Goal: Browse casually

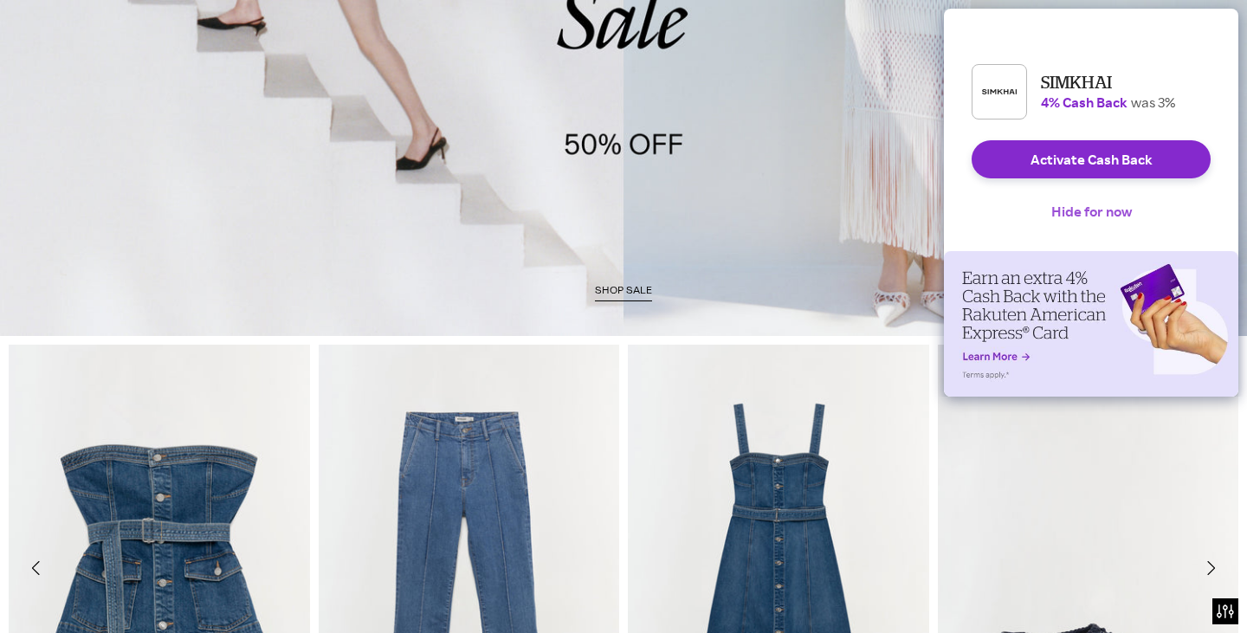
click at [1092, 230] on button "Hide for now" at bounding box center [1091, 211] width 108 height 38
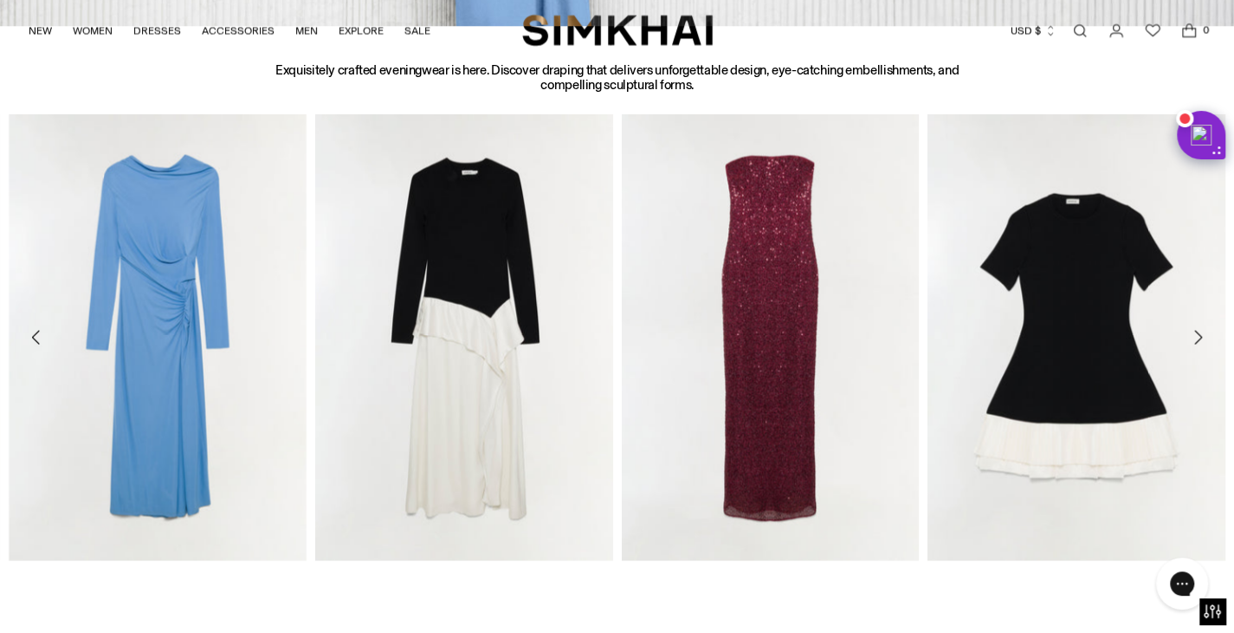
scroll to position [1948, 0]
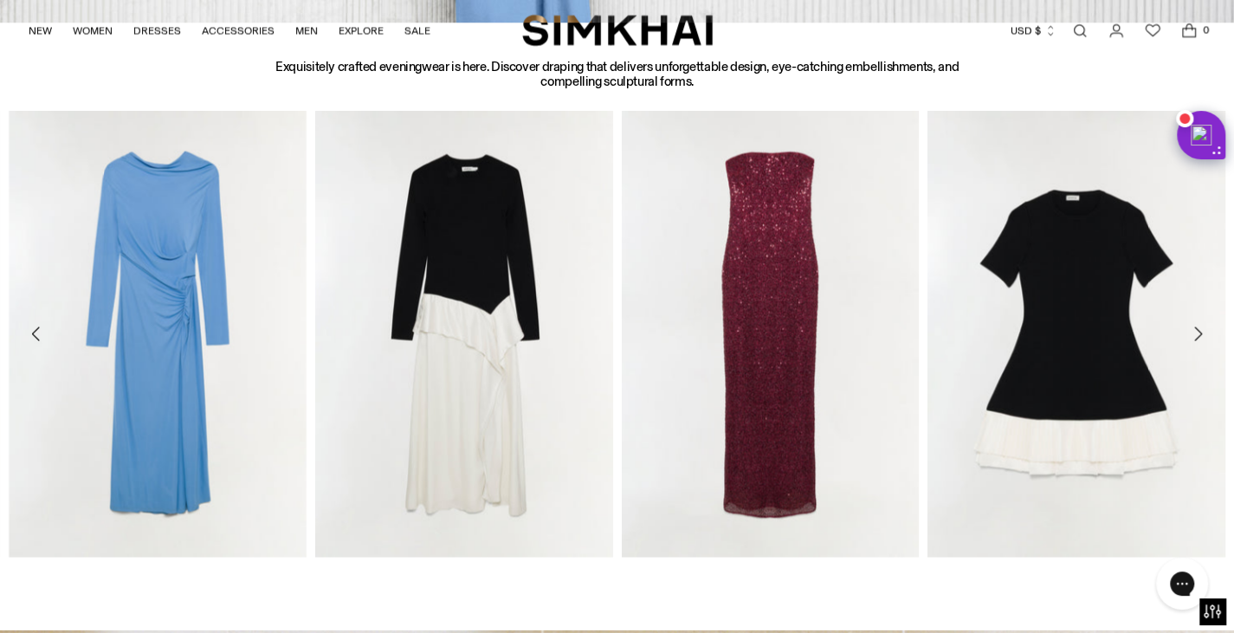
click at [1198, 330] on icon "Move to next carousel slide" at bounding box center [1198, 334] width 8 height 14
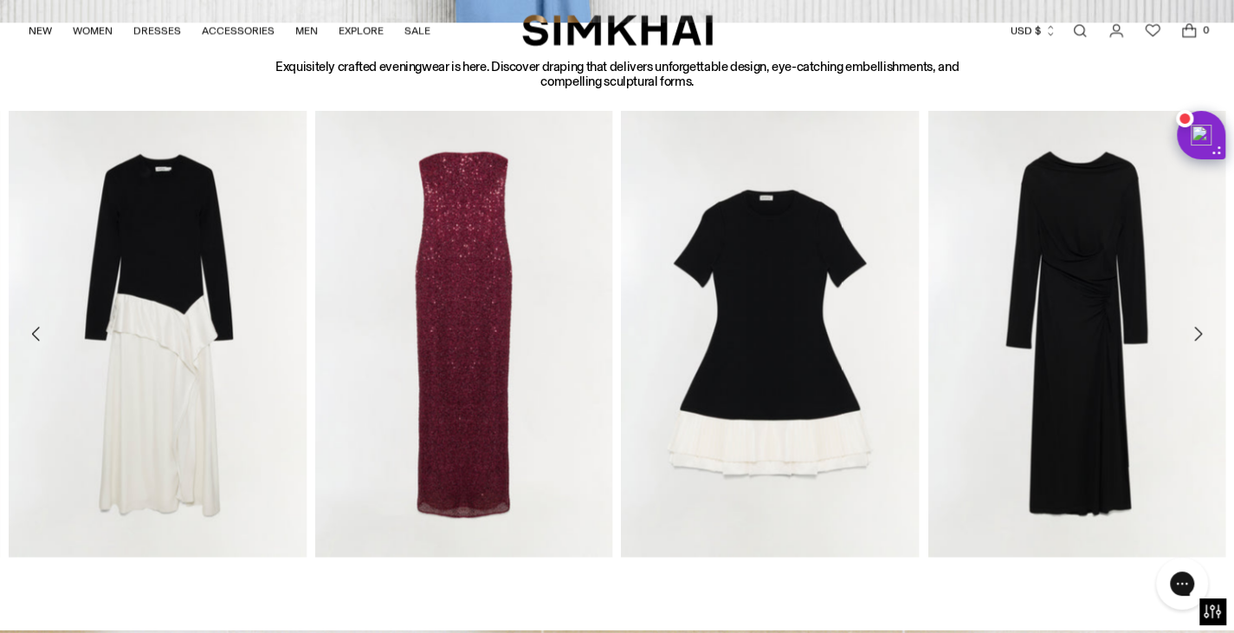
click at [1198, 330] on icon "Move to next carousel slide" at bounding box center [1198, 334] width 8 height 14
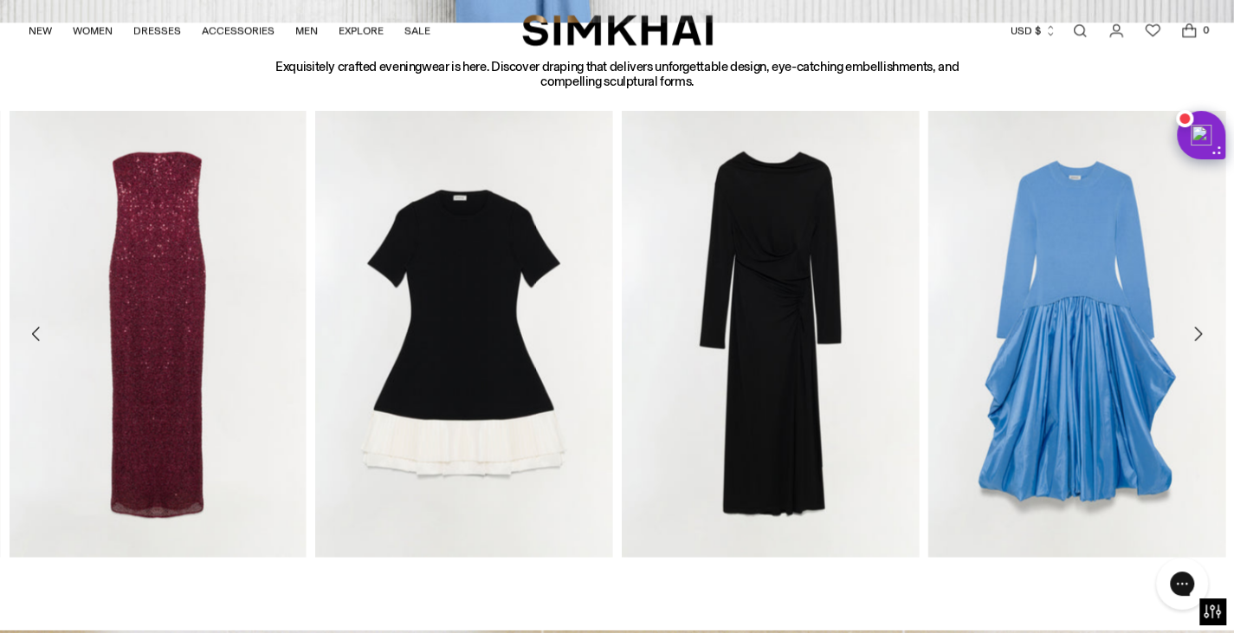
click at [1198, 330] on icon "Move to next carousel slide" at bounding box center [1198, 334] width 8 height 14
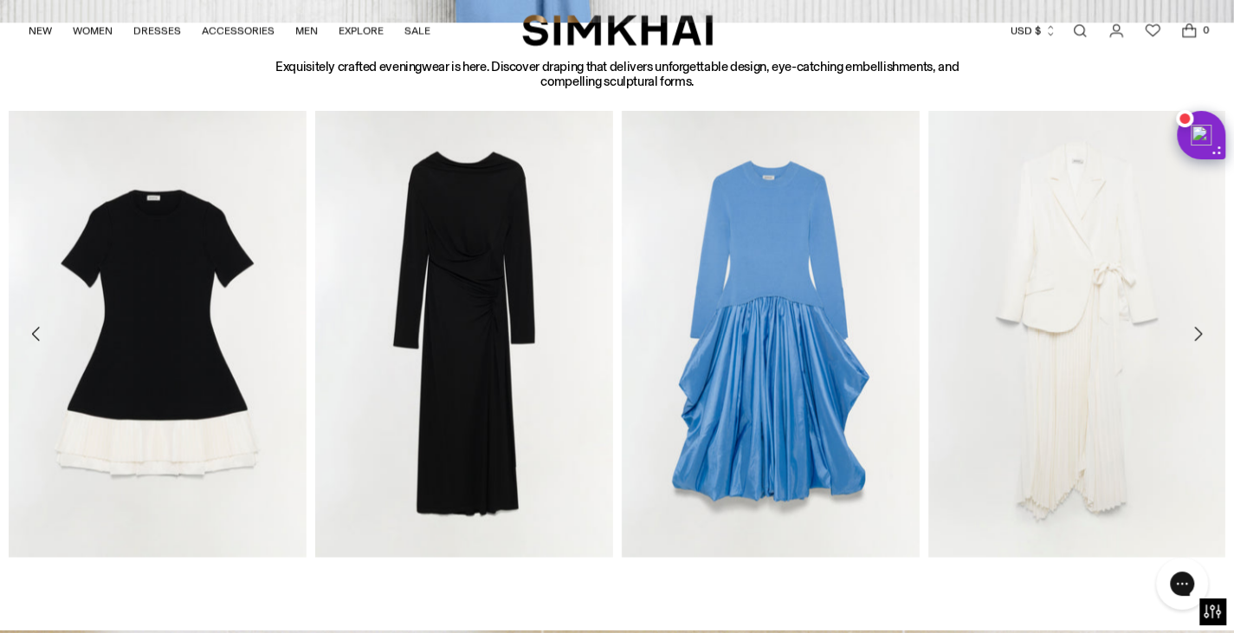
click at [1198, 330] on icon "Move to next carousel slide" at bounding box center [1198, 334] width 8 height 14
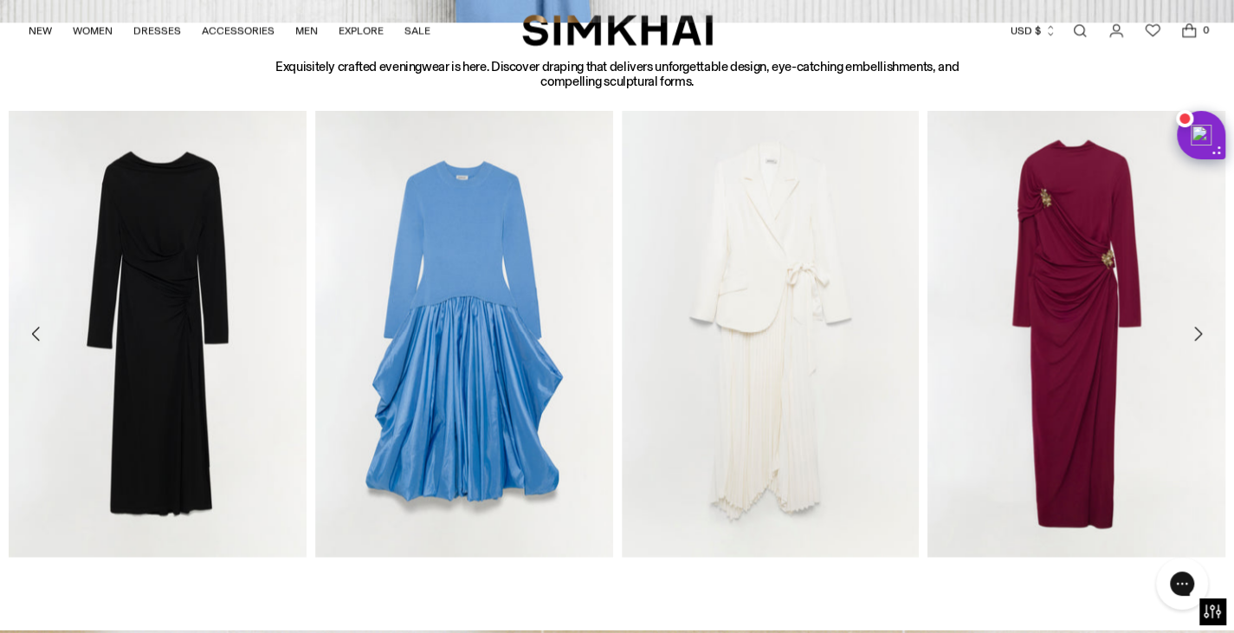
click at [1198, 330] on icon "Move to next carousel slide" at bounding box center [1198, 334] width 8 height 14
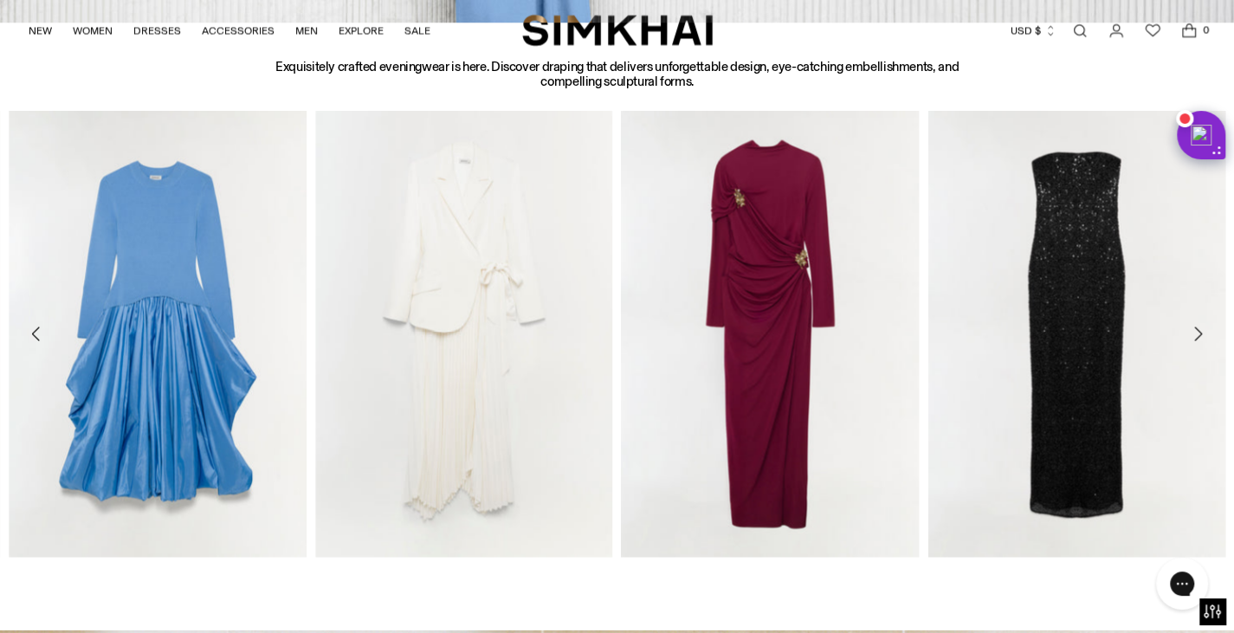
click at [1198, 330] on icon "Move to next carousel slide" at bounding box center [1198, 334] width 8 height 14
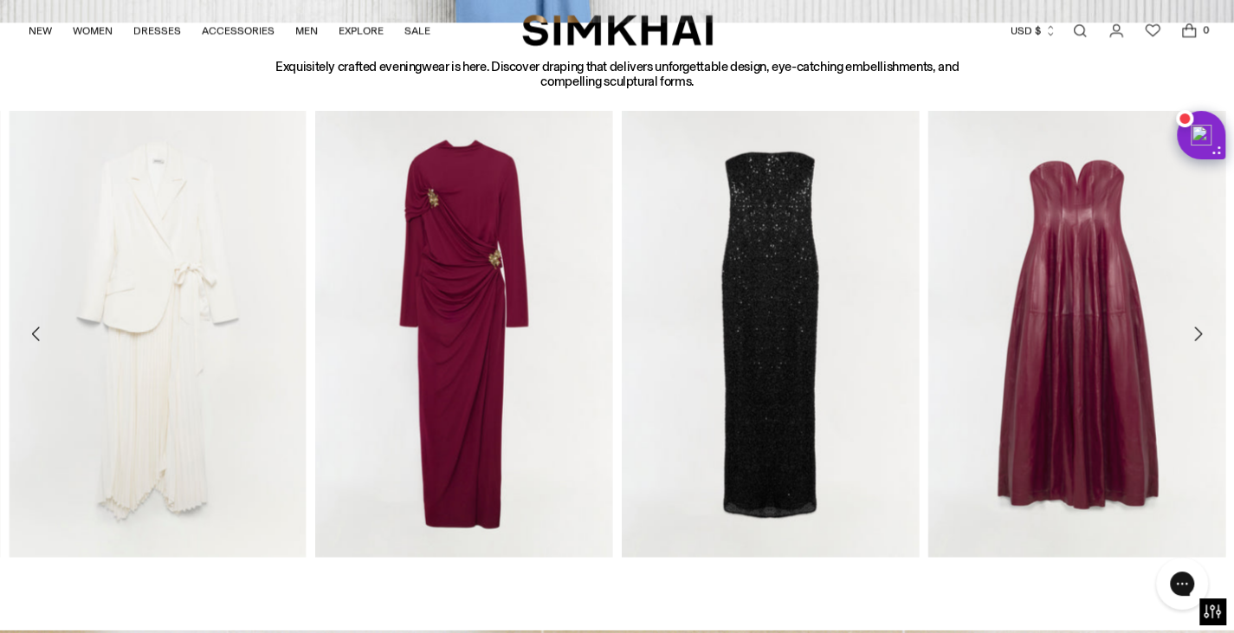
click at [1198, 330] on icon "Move to next carousel slide" at bounding box center [1198, 334] width 8 height 14
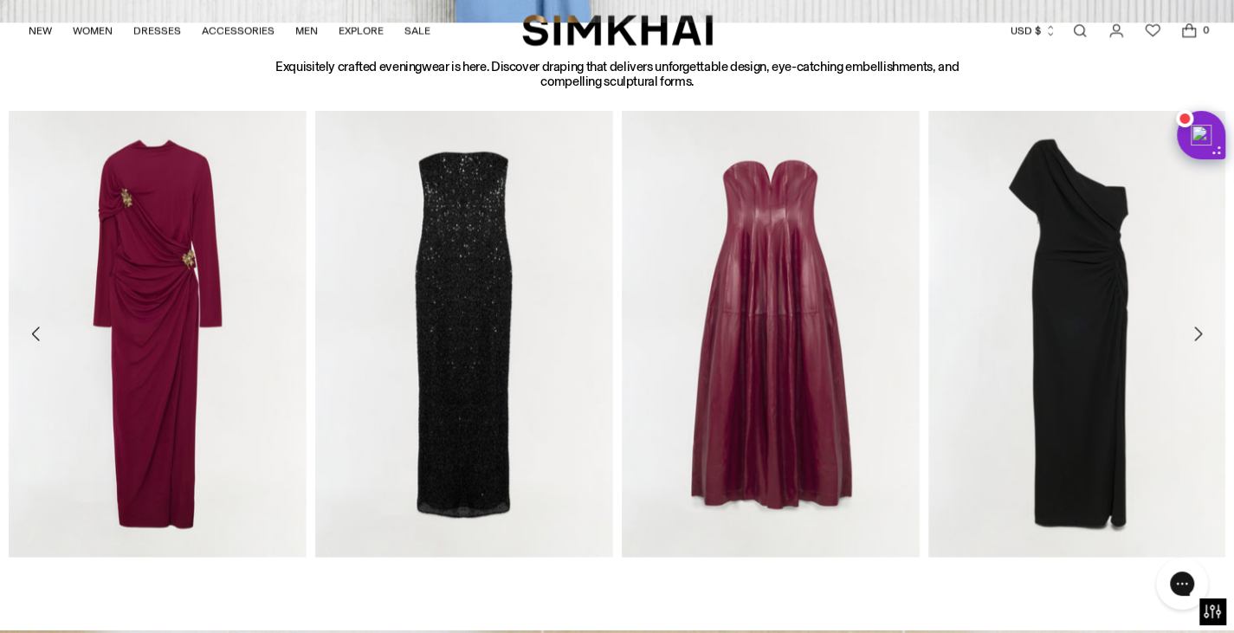
click at [1198, 330] on icon "Move to next carousel slide" at bounding box center [1198, 334] width 8 height 14
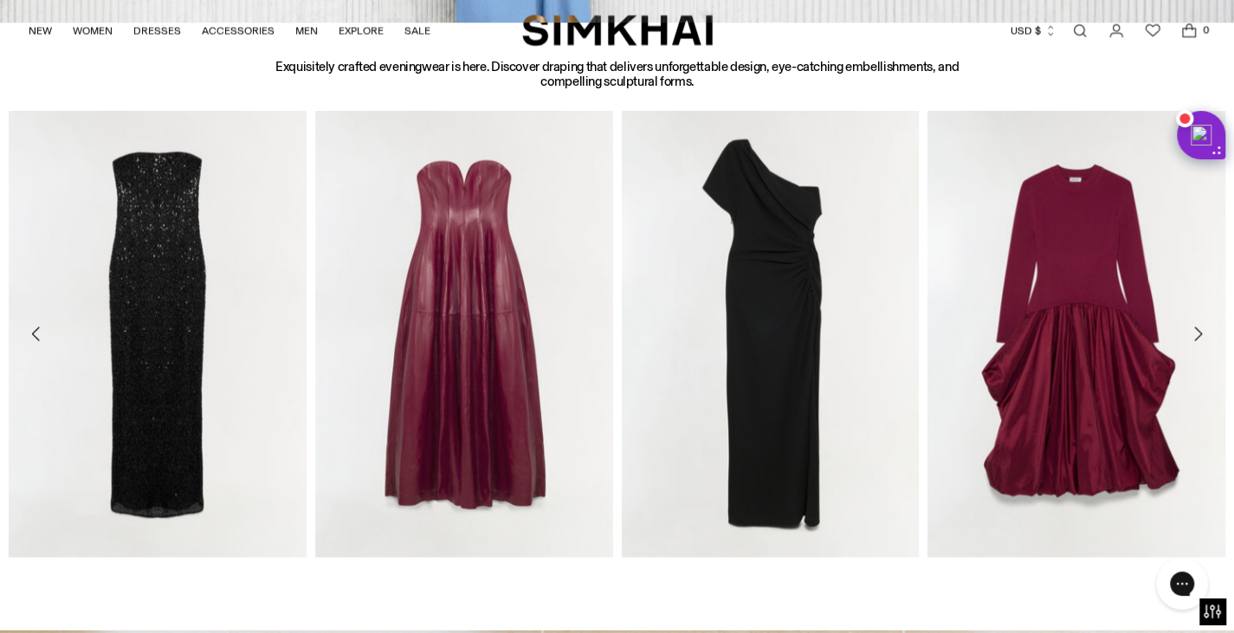
click at [1198, 330] on icon "Move to next carousel slide" at bounding box center [1198, 334] width 8 height 14
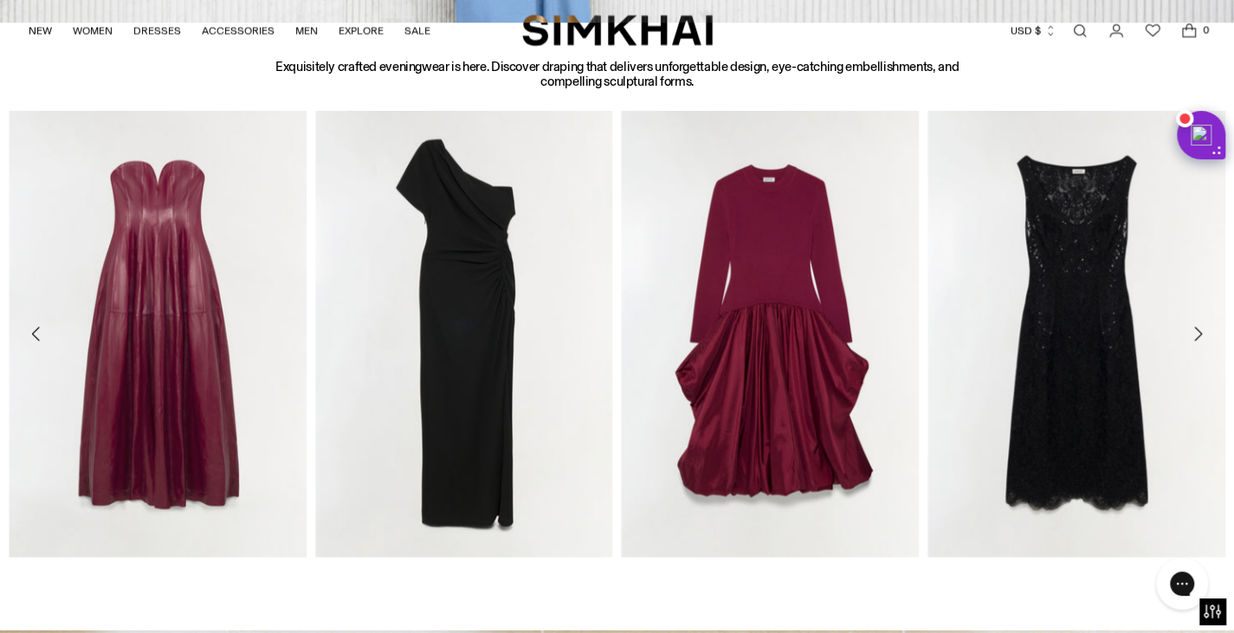
click at [1198, 330] on icon "Move to next carousel slide" at bounding box center [1198, 334] width 8 height 14
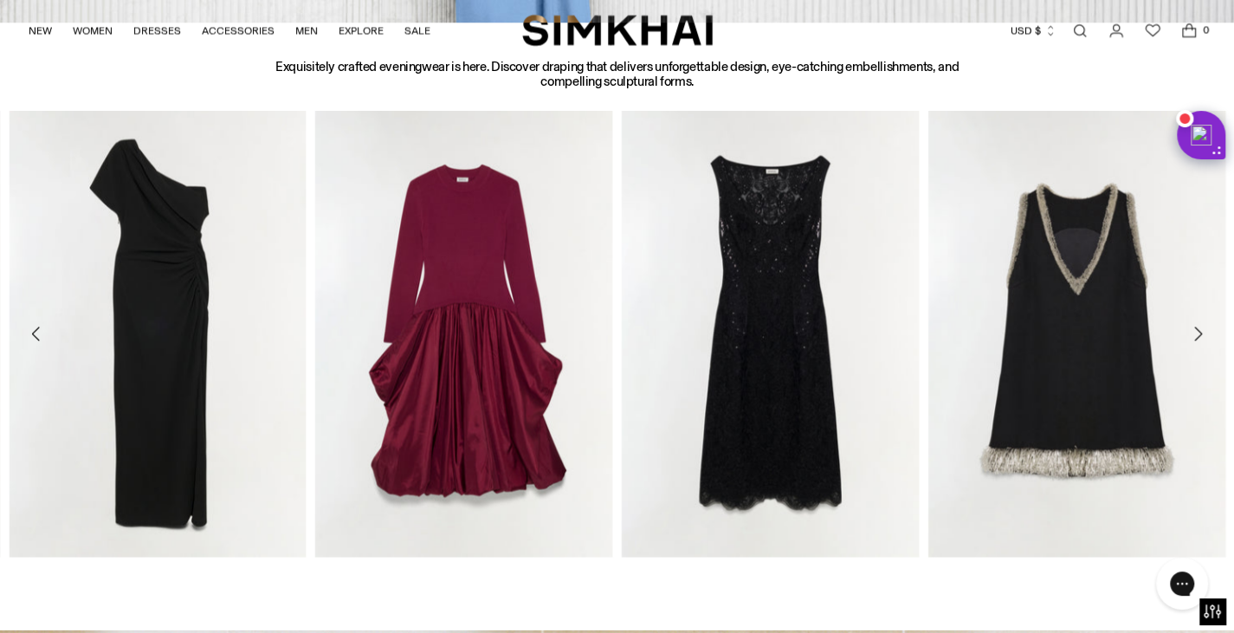
click at [1198, 330] on icon "Move to next carousel slide" at bounding box center [1198, 334] width 8 height 14
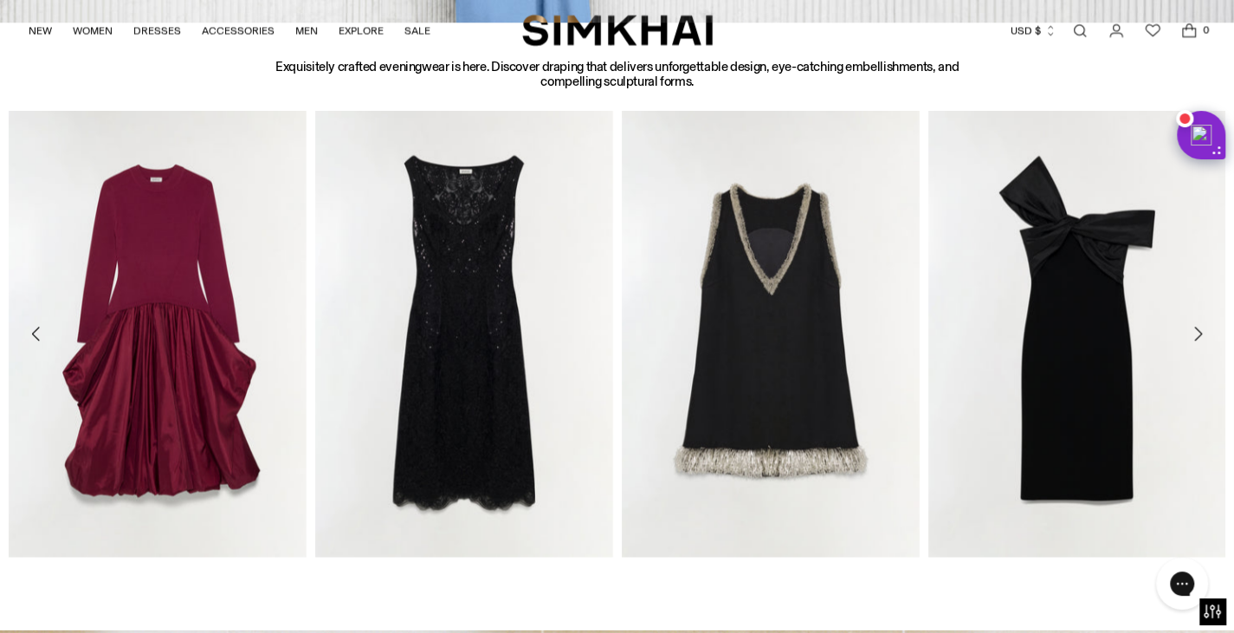
click at [1198, 330] on icon "Move to next carousel slide" at bounding box center [1198, 334] width 8 height 14
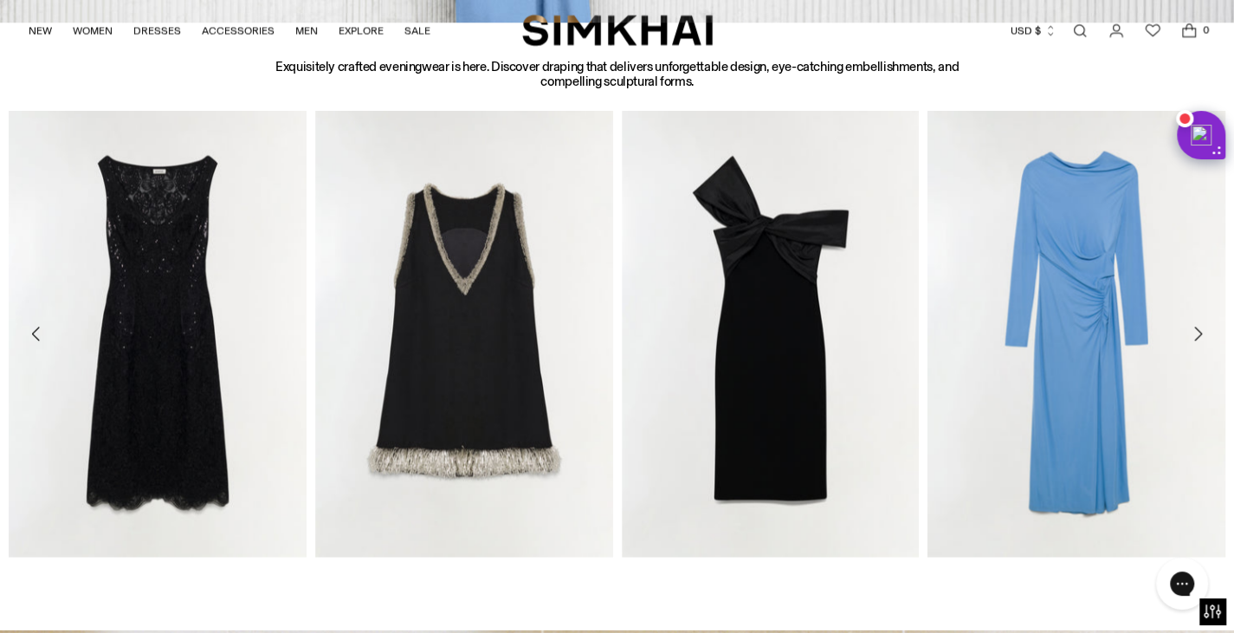
click at [1198, 330] on icon "Move to next carousel slide" at bounding box center [1198, 334] width 8 height 14
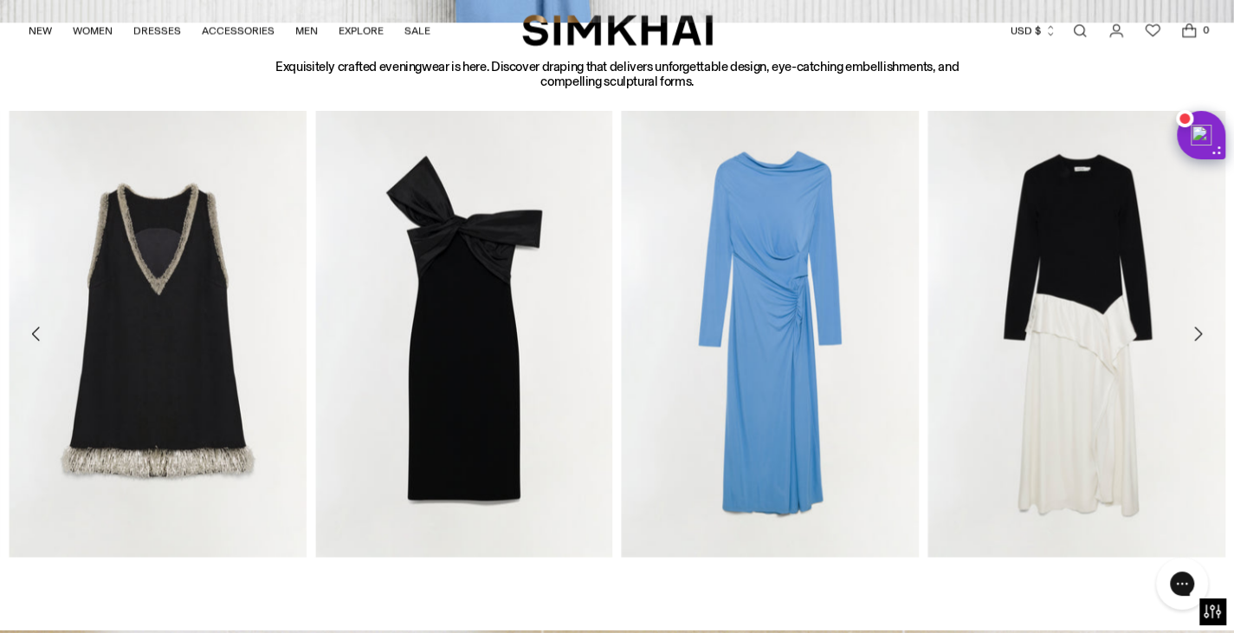
click at [1198, 330] on icon "Move to next carousel slide" at bounding box center [1198, 334] width 8 height 14
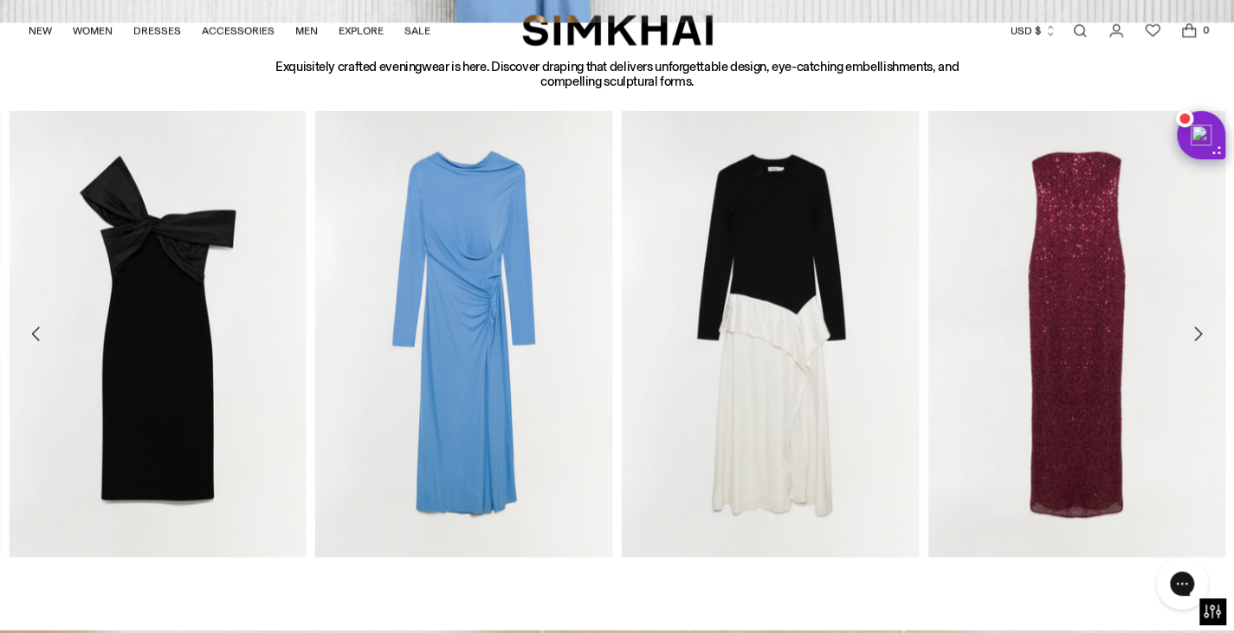
click at [1198, 330] on icon "Move to next carousel slide" at bounding box center [1198, 334] width 8 height 14
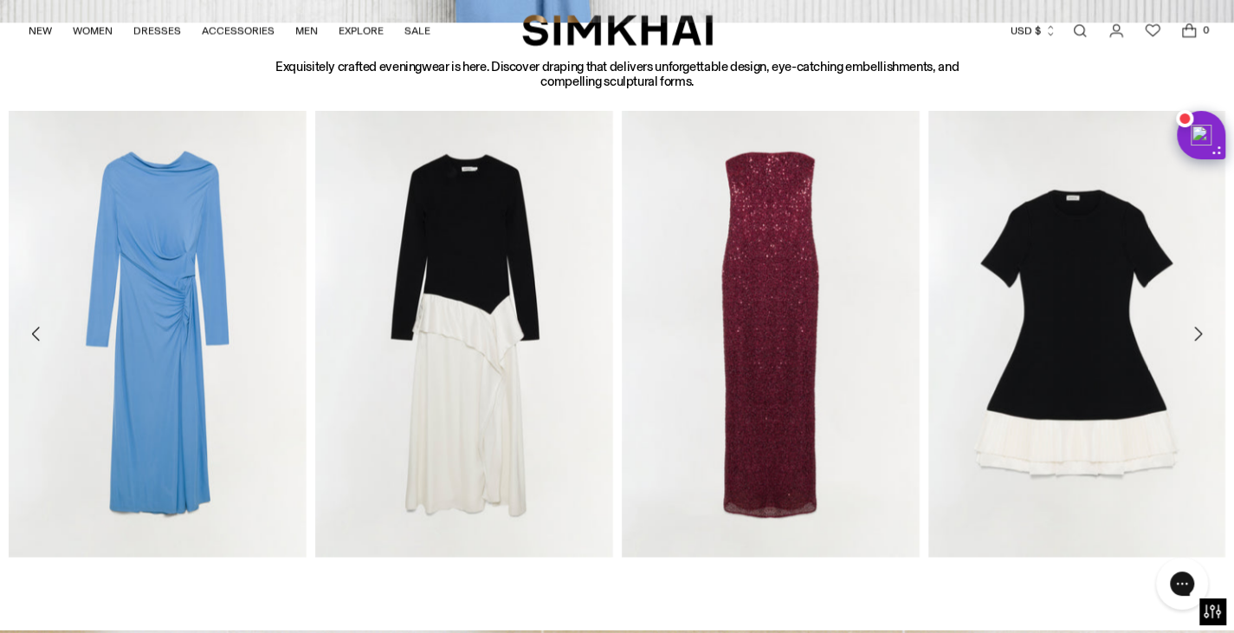
click at [1198, 330] on icon "Move to next carousel slide" at bounding box center [1198, 334] width 8 height 14
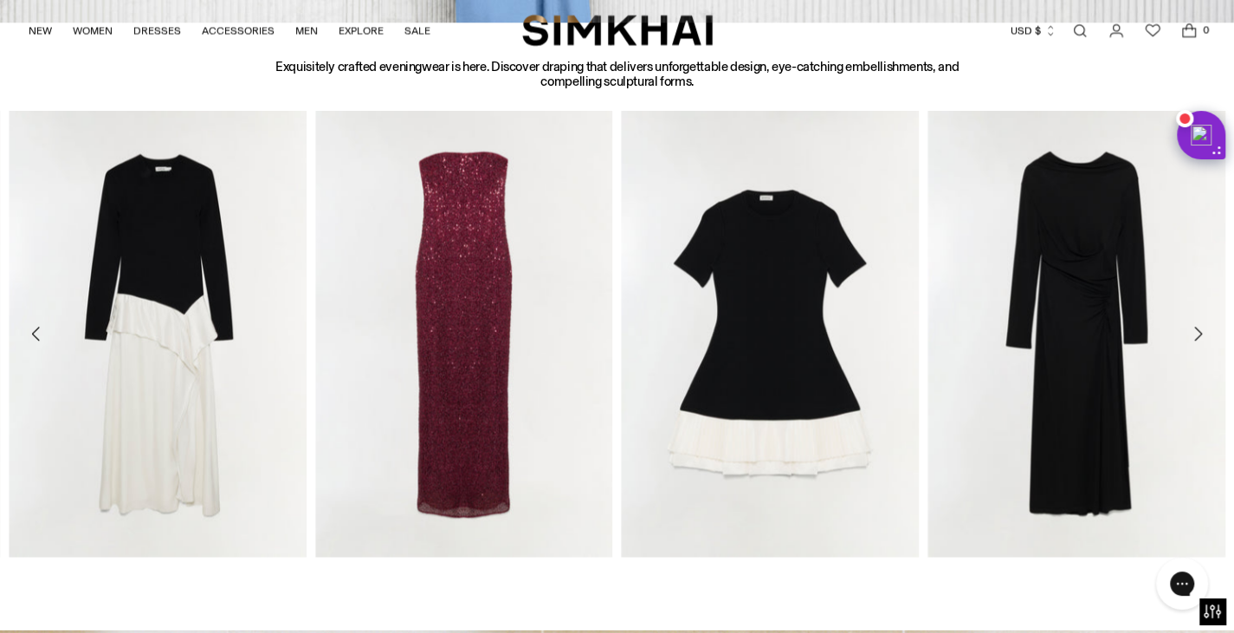
click at [1198, 330] on icon "Move to next carousel slide" at bounding box center [1198, 334] width 8 height 14
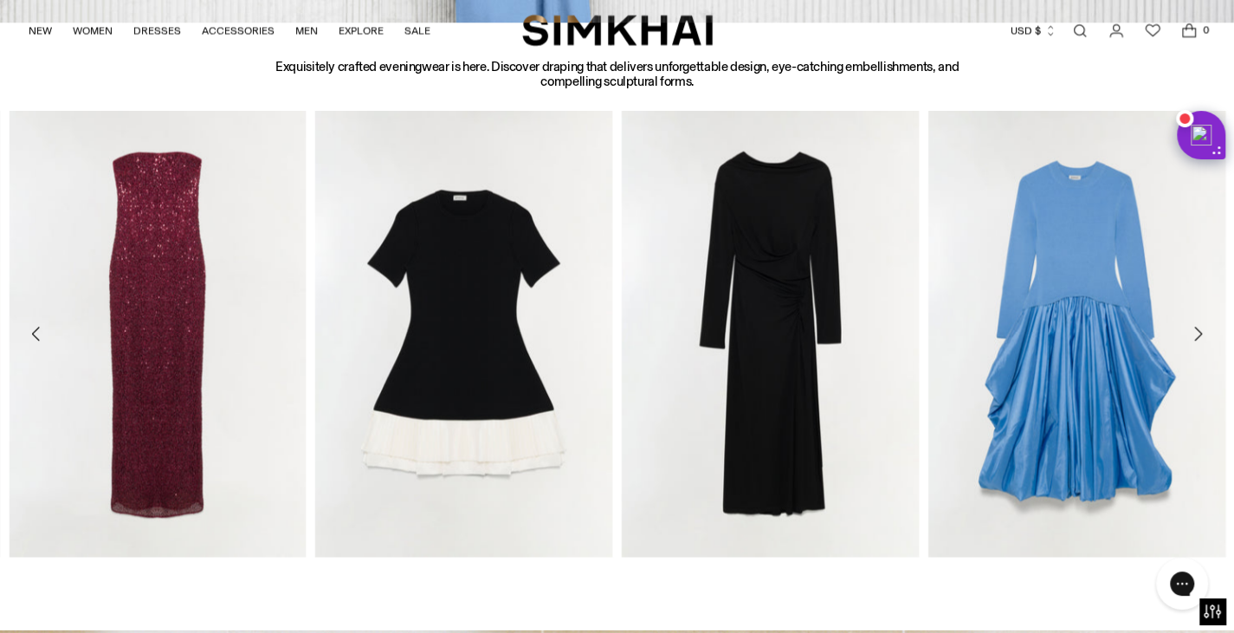
click at [1198, 330] on icon "Move to next carousel slide" at bounding box center [1198, 334] width 8 height 14
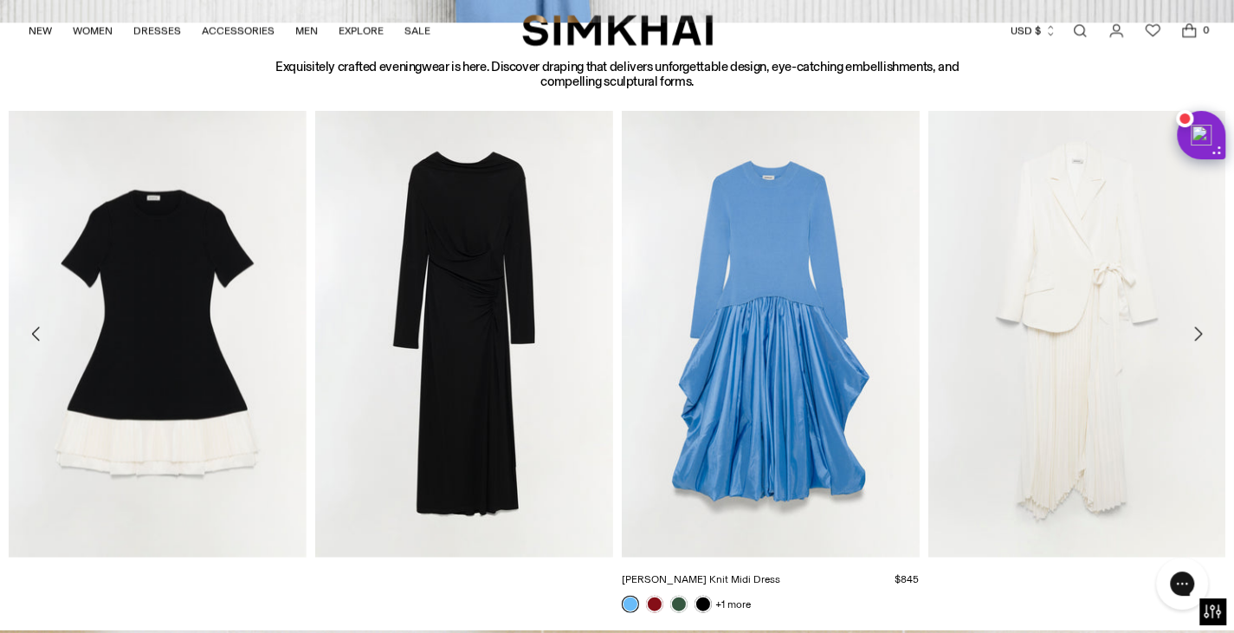
click at [0, 0] on img "Kenlie Taffeta Knit Midi Dress" at bounding box center [0, 0] width 0 height 0
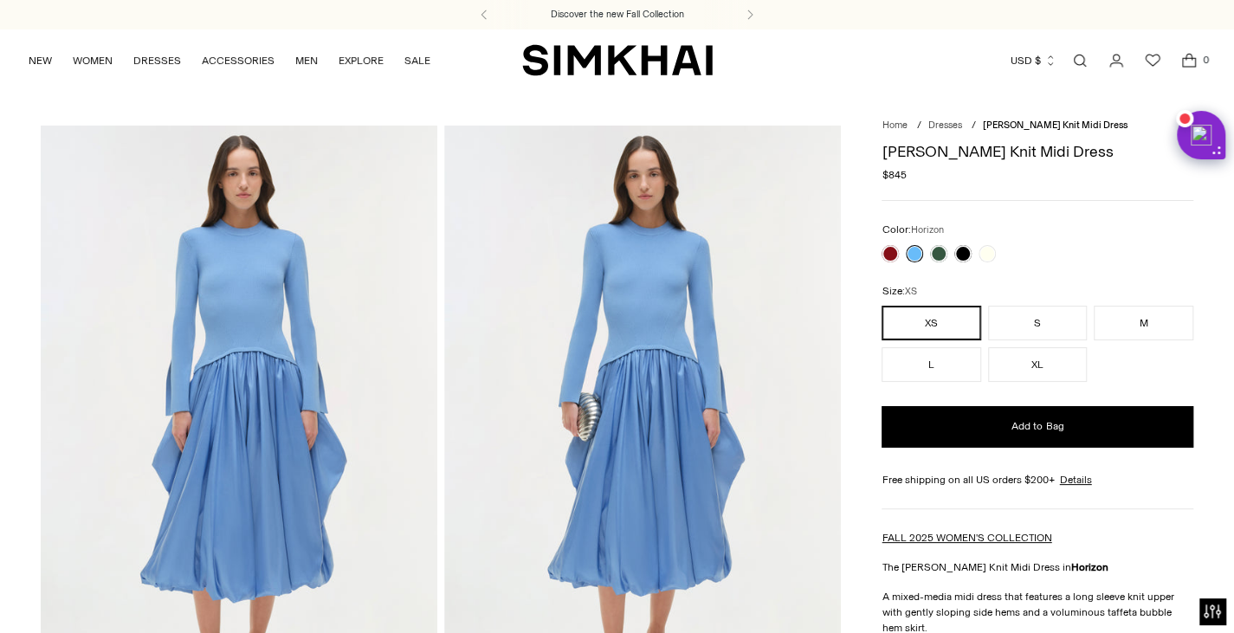
click at [935, 254] on link at bounding box center [938, 253] width 17 height 17
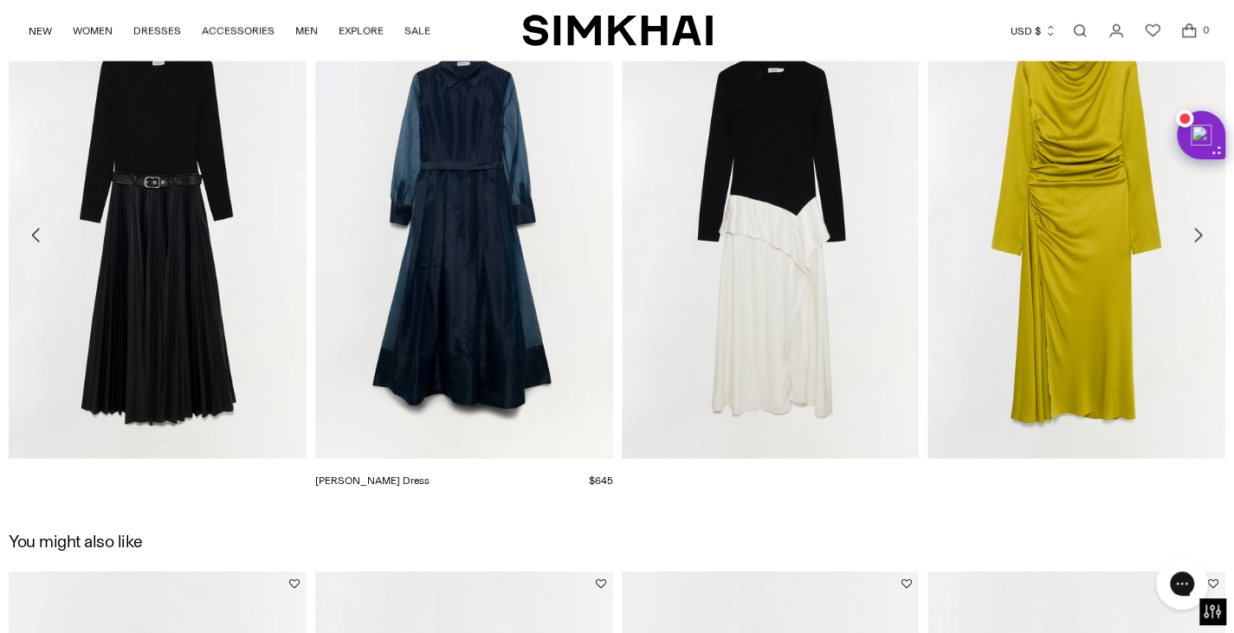
scroll to position [2017, 0]
click at [0, 0] on img "Montgomery Dress" at bounding box center [0, 0] width 0 height 0
